Goal: Transaction & Acquisition: Purchase product/service

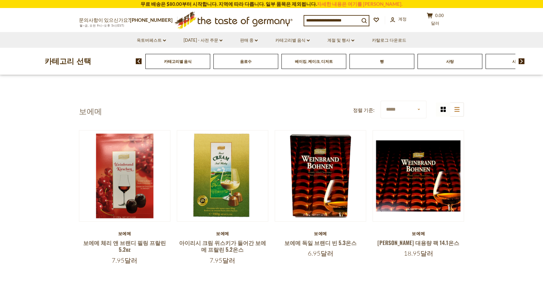
click at [31, 160] on section "보에메 정렬 기준: ***** ***** ***** ******* ******* *** ******** ******** grid icon li…" at bounding box center [271, 192] width 543 height 234
click at [448, 65] on div "사탕" at bounding box center [450, 61] width 65 height 15
click at [328, 63] on font "베이킹, 케이크, 디저트" at bounding box center [314, 61] width 38 height 5
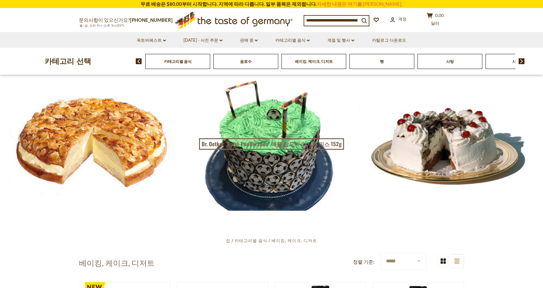
click at [454, 65] on div "사탕" at bounding box center [450, 61] width 65 height 15
click at [522, 60] on img at bounding box center [522, 61] width 6 height 6
click at [410, 67] on div "쿠키" at bounding box center [416, 61] width 65 height 15
click at [425, 64] on div "쿠키" at bounding box center [418, 61] width 65 height 15
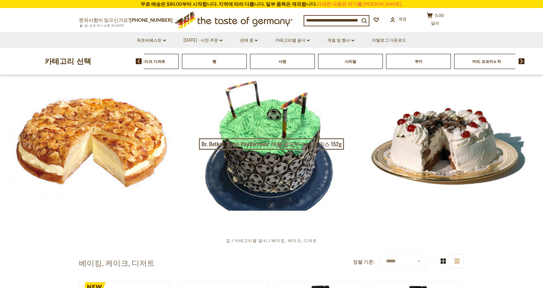
click at [425, 64] on div "쿠키" at bounding box center [418, 61] width 65 height 15
click at [489, 64] on font "커피, 코코아 & 차" at bounding box center [486, 61] width 29 height 5
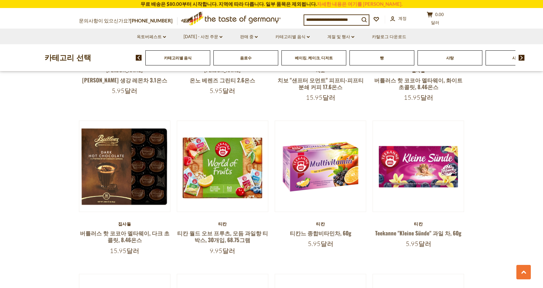
scroll to position [771, 0]
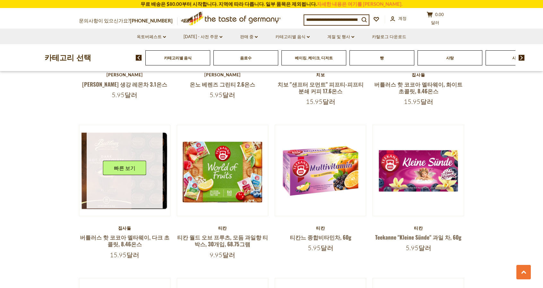
click at [118, 187] on link at bounding box center [125, 171] width 76 height 76
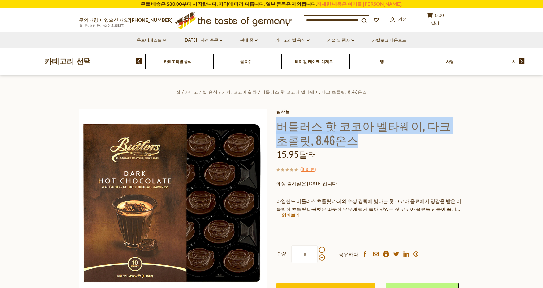
drag, startPoint x: 279, startPoint y: 125, endPoint x: 351, endPoint y: 142, distance: 73.7
click at [351, 142] on h1 "버틀러스 핫 코코아 멜타웨이, 다크 초콜릿, 8.46온스" at bounding box center [370, 132] width 188 height 29
copy font "버틀러스 핫 코코아 멜타웨이, 다크 초콜릿, 8.46온스"
